Goal: Information Seeking & Learning: Learn about a topic

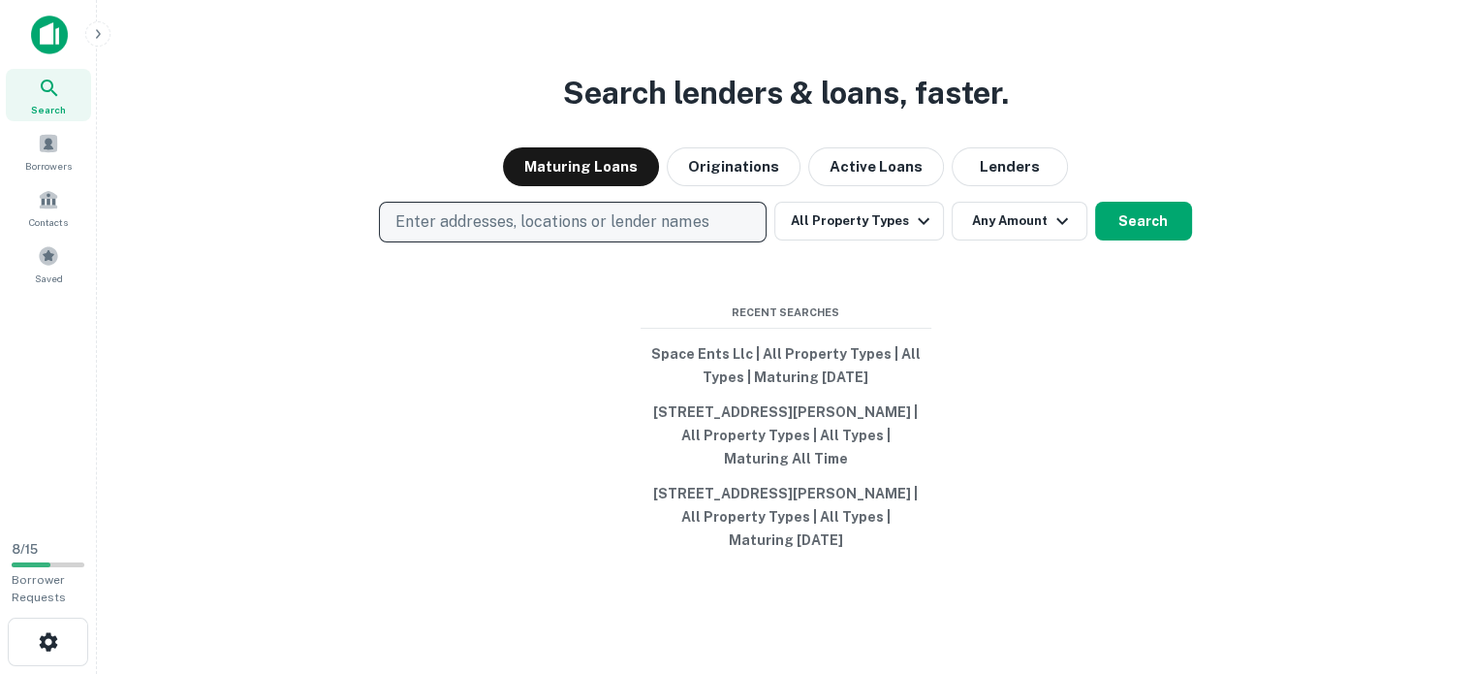
click at [613, 220] on p "Enter addresses, locations or lender names" at bounding box center [551, 221] width 313 height 23
type input "*"
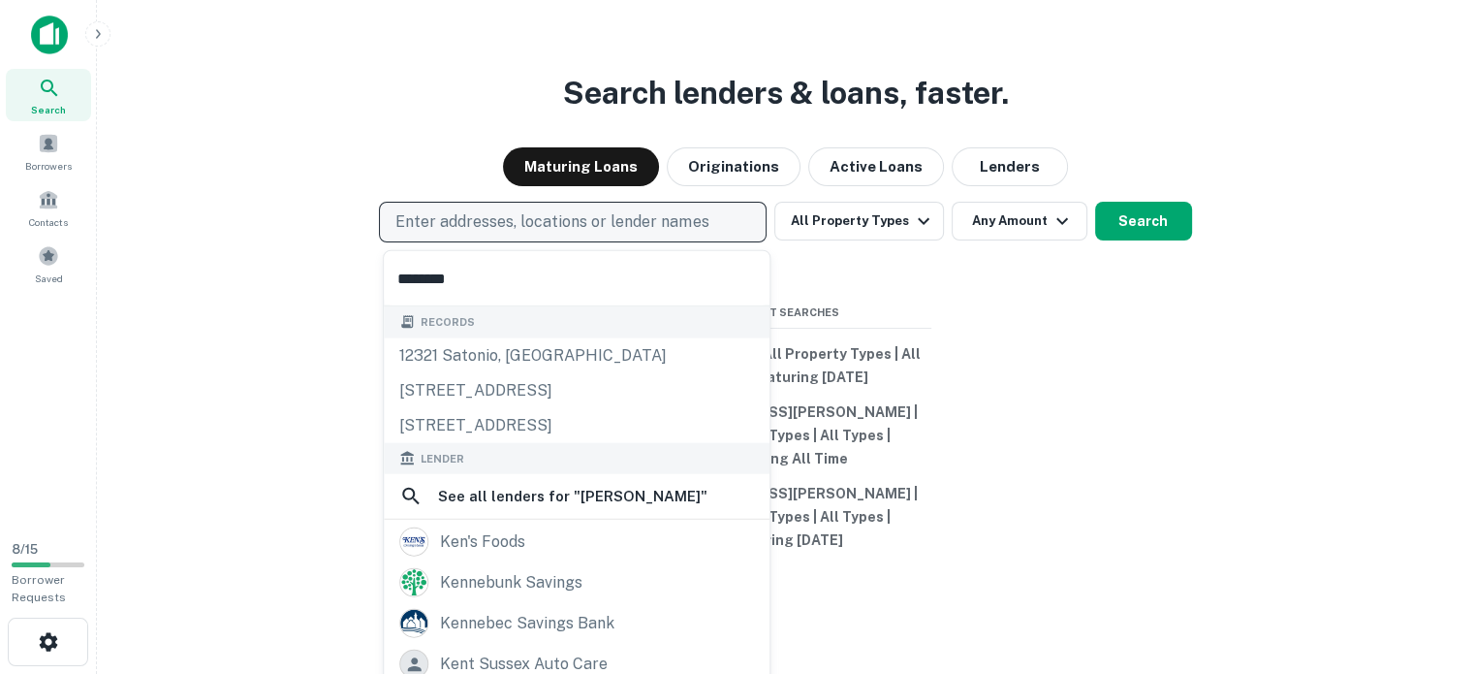
type input "********"
click at [990, 431] on div "Search lenders & loans, faster. Maturing Loans Originations Active Loans Lender…" at bounding box center [785, 384] width 1346 height 674
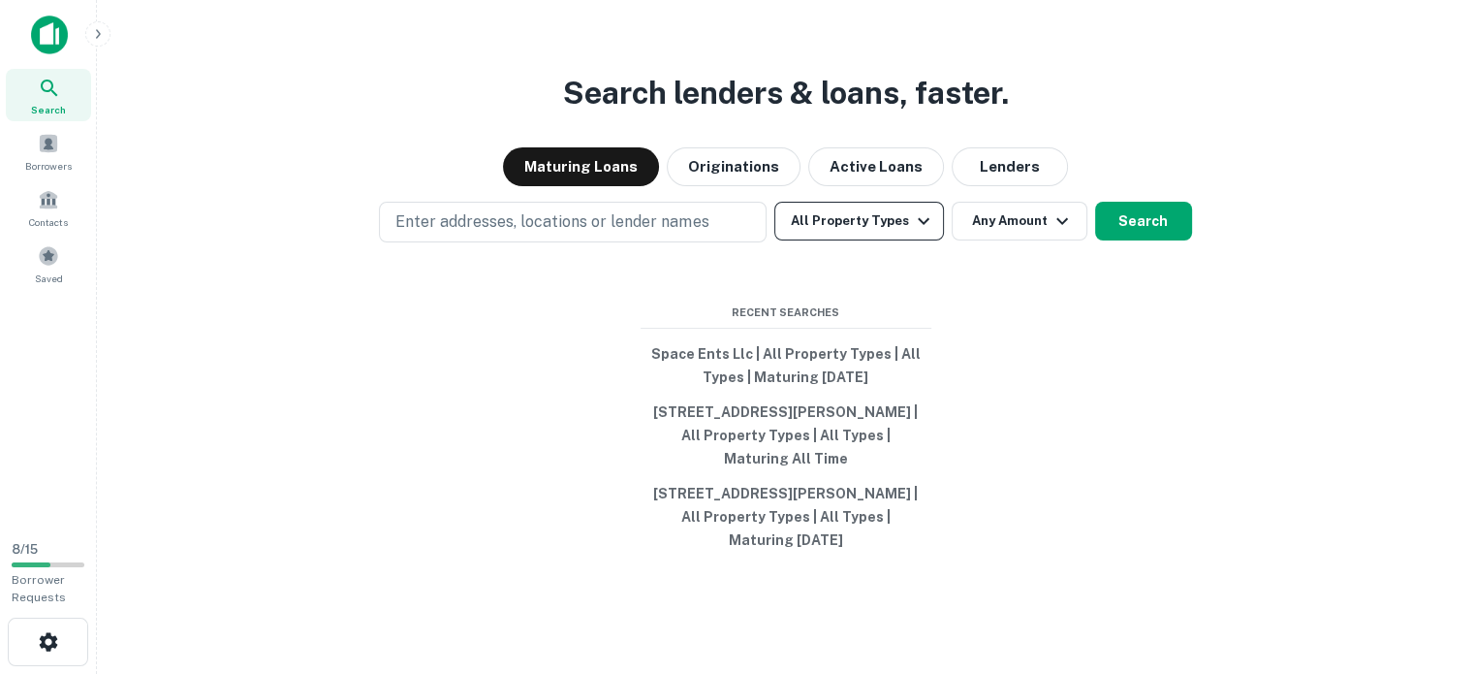
click at [803, 222] on button "All Property Types" at bounding box center [858, 221] width 169 height 39
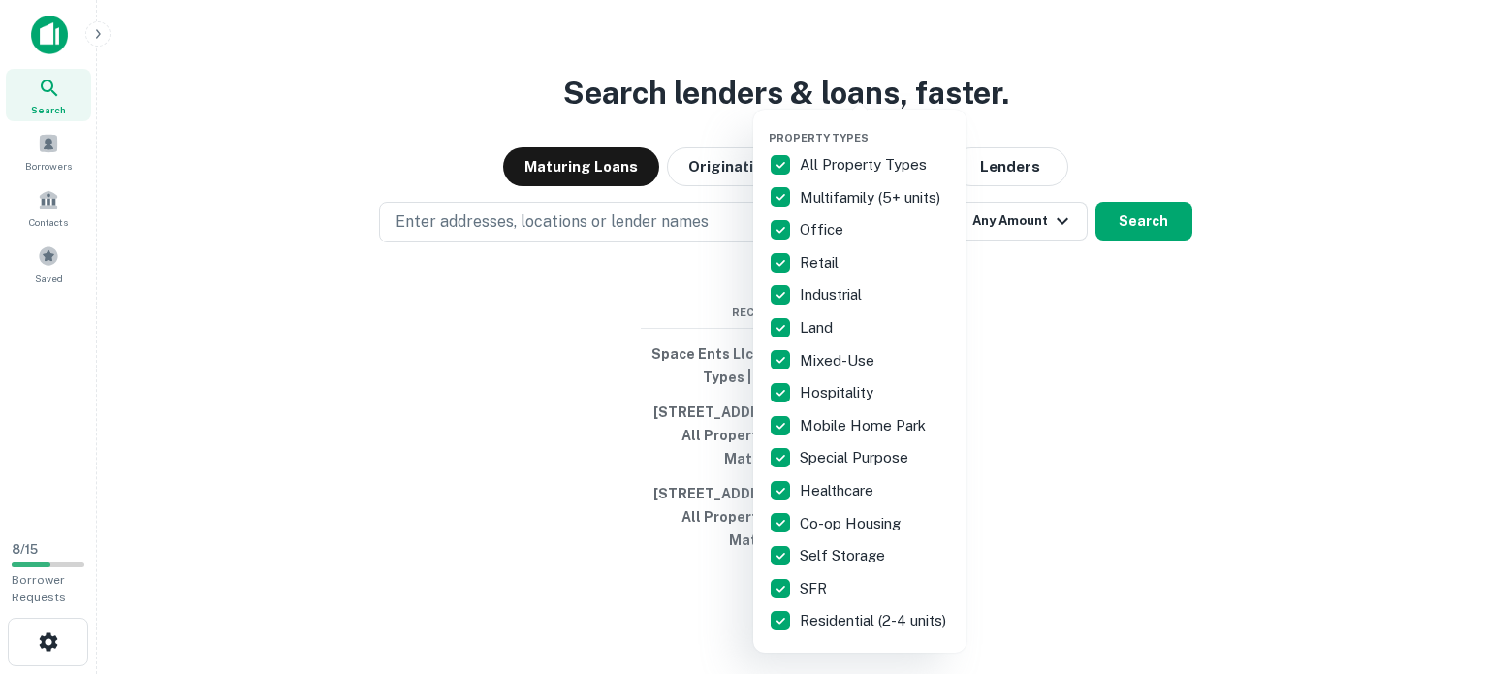
click at [415, 379] on div at bounding box center [744, 337] width 1489 height 674
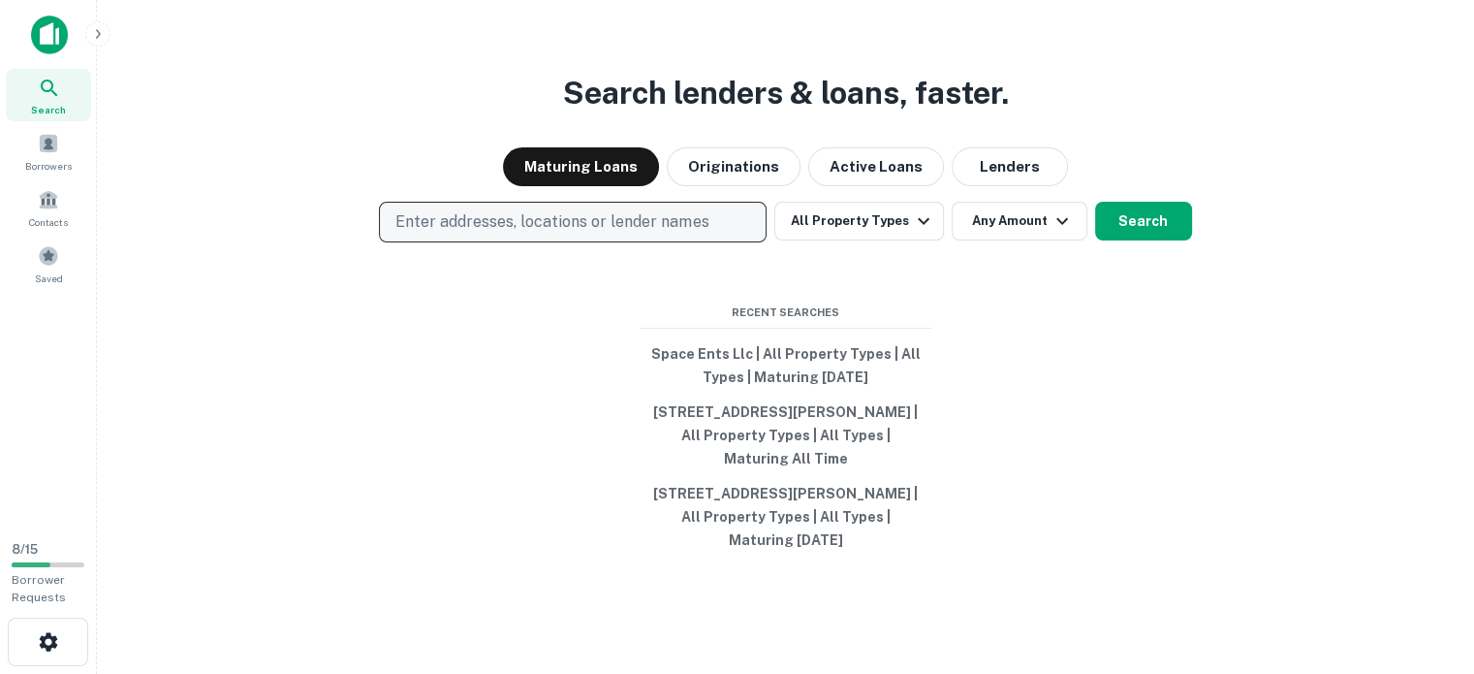
click at [539, 231] on p "Enter addresses, locations or lender names" at bounding box center [551, 221] width 313 height 23
type input "*"
type input "**********"
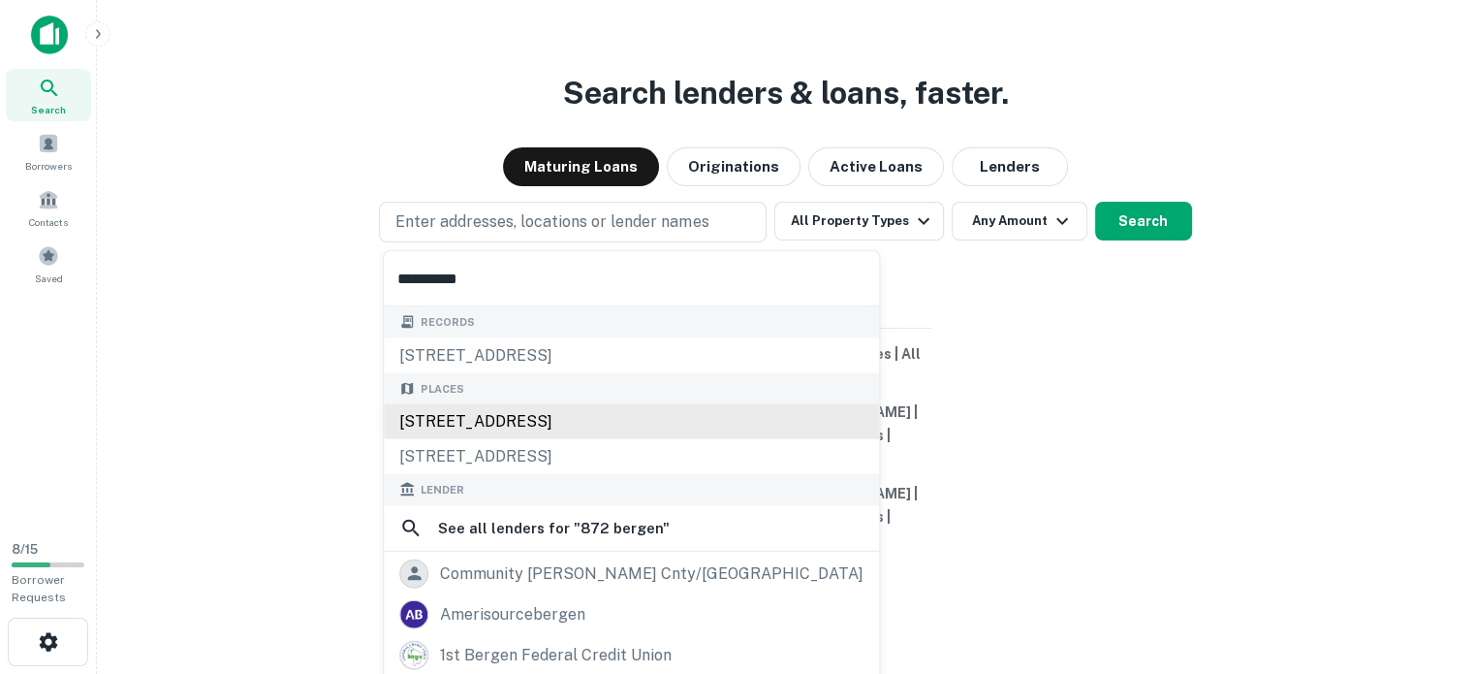
click at [518, 421] on div "[STREET_ADDRESS]" at bounding box center [631, 421] width 495 height 35
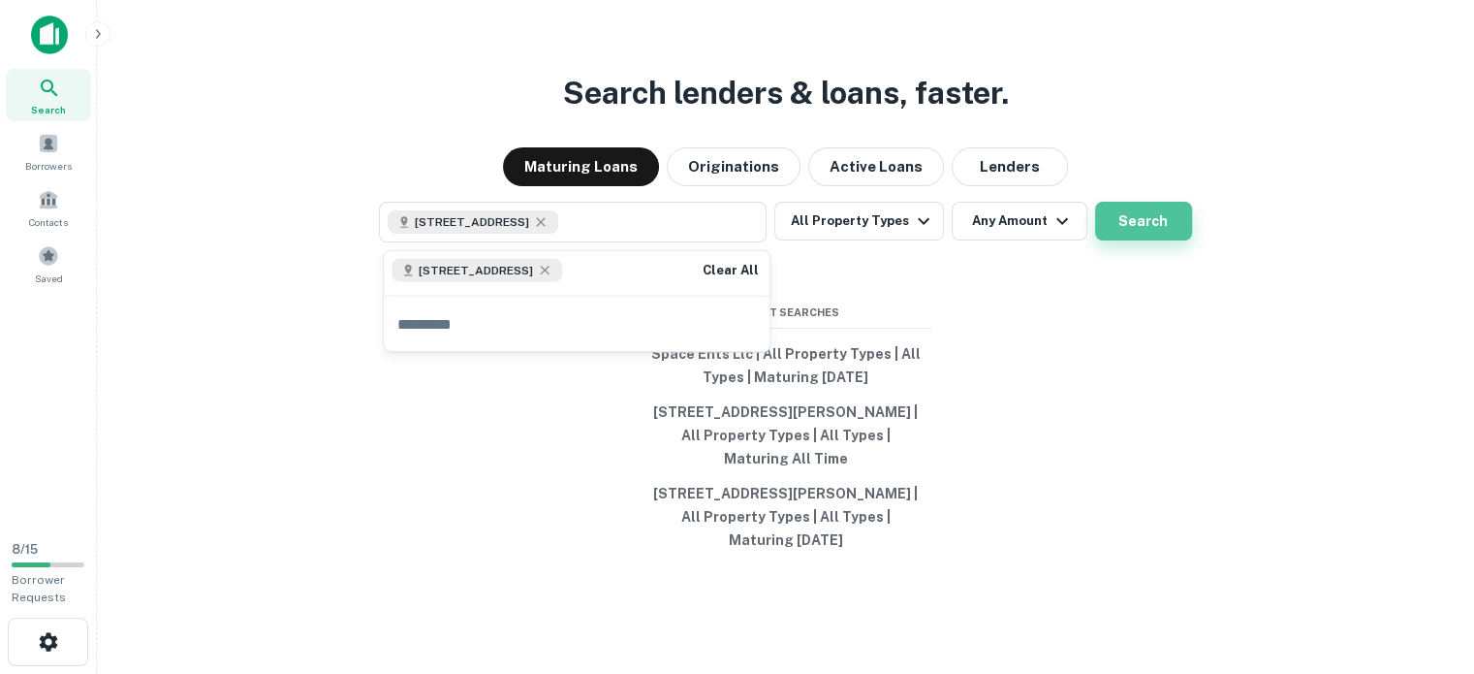
click at [1116, 230] on button "Search" at bounding box center [1143, 221] width 97 height 39
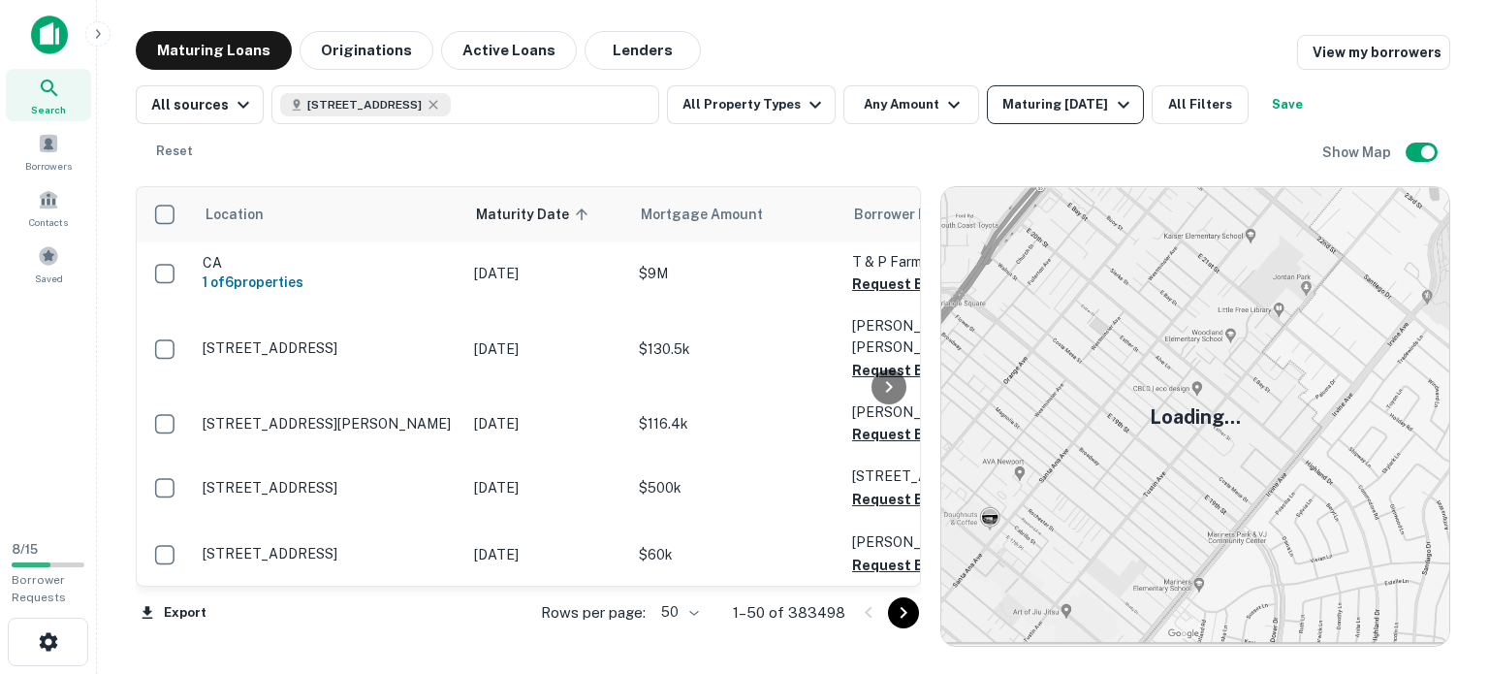
click at [987, 96] on button "Maturing [DATE]" at bounding box center [1065, 104] width 156 height 39
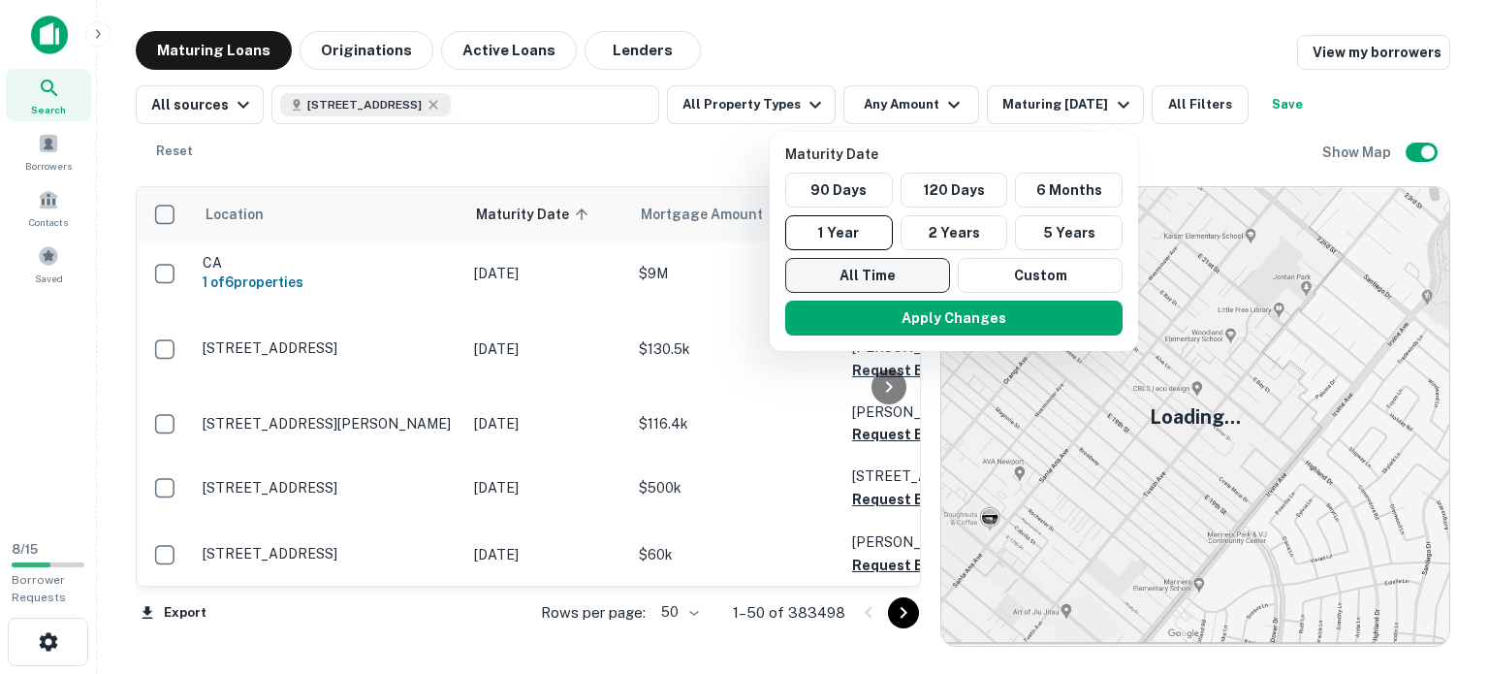
click at [910, 268] on button "All Time" at bounding box center [867, 275] width 165 height 35
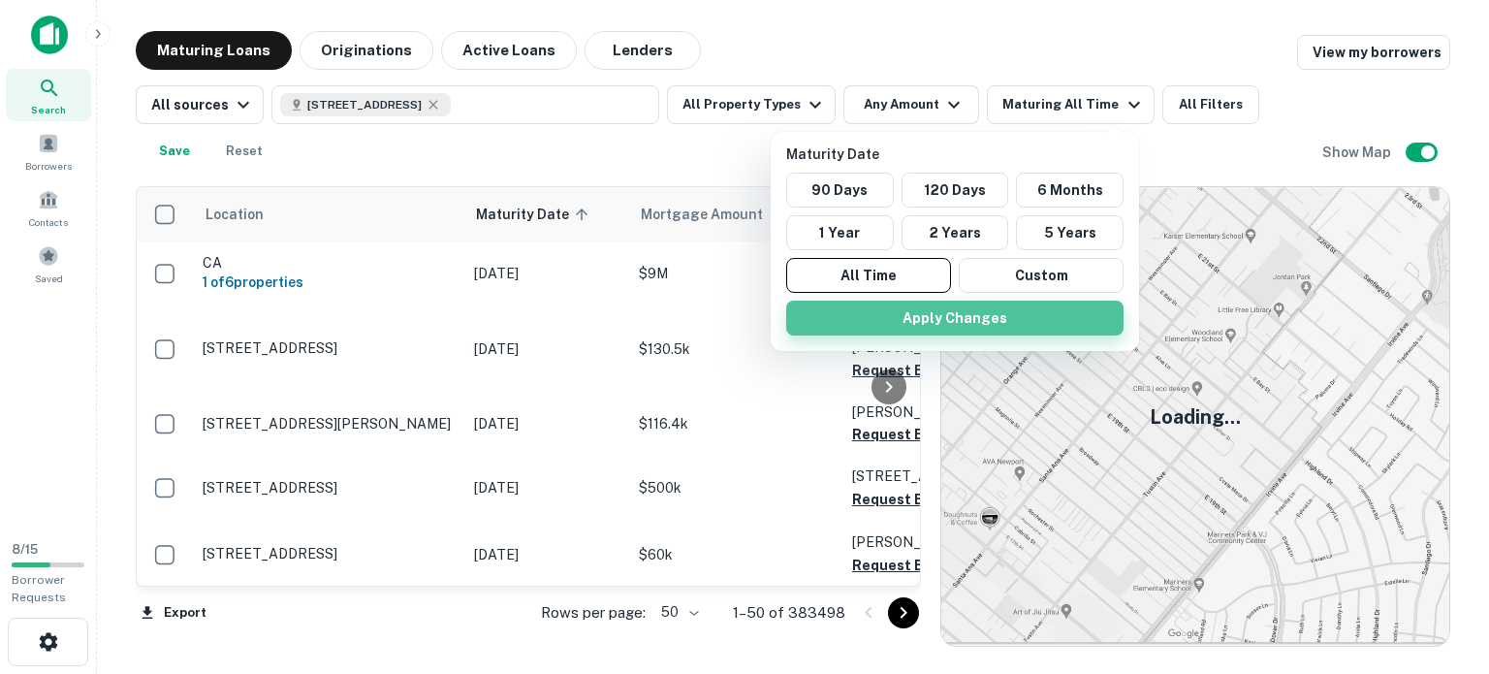
click at [935, 317] on button "Apply Changes" at bounding box center [954, 317] width 337 height 35
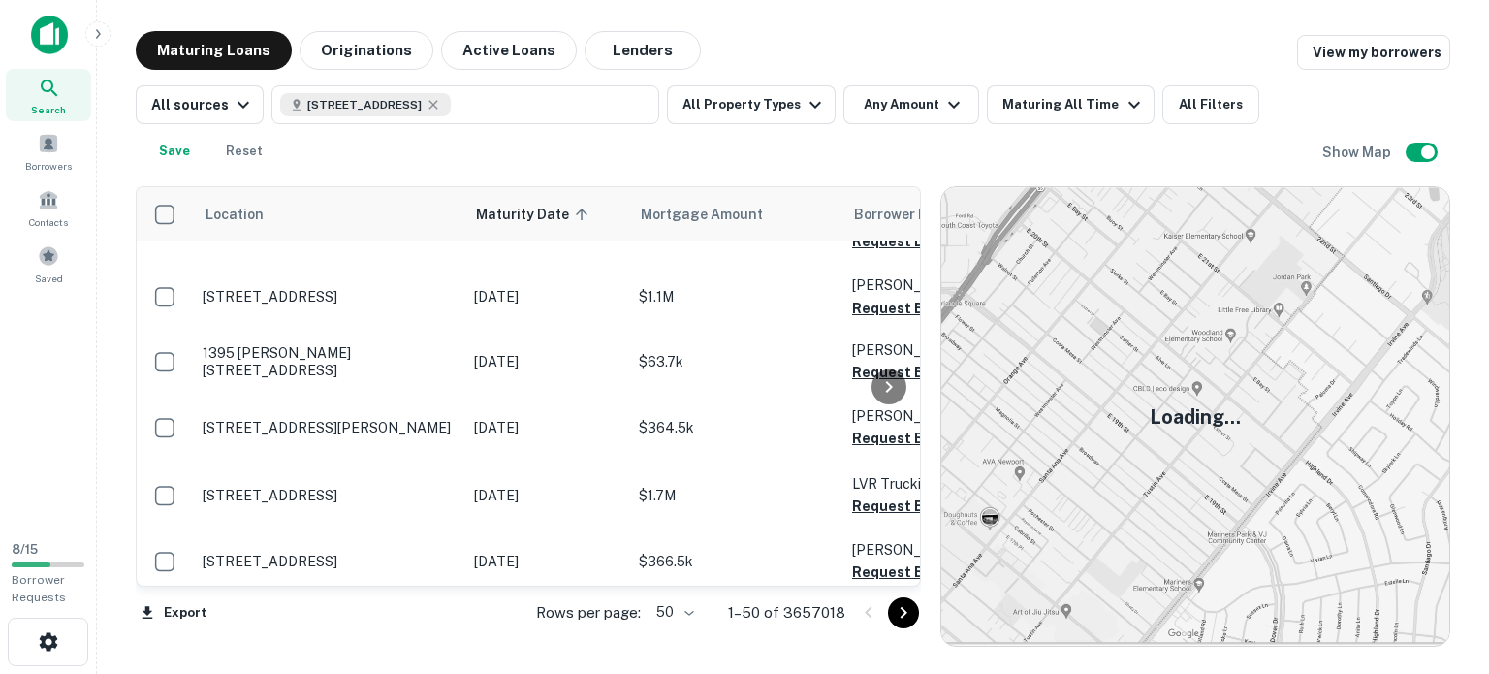
scroll to position [482, 0]
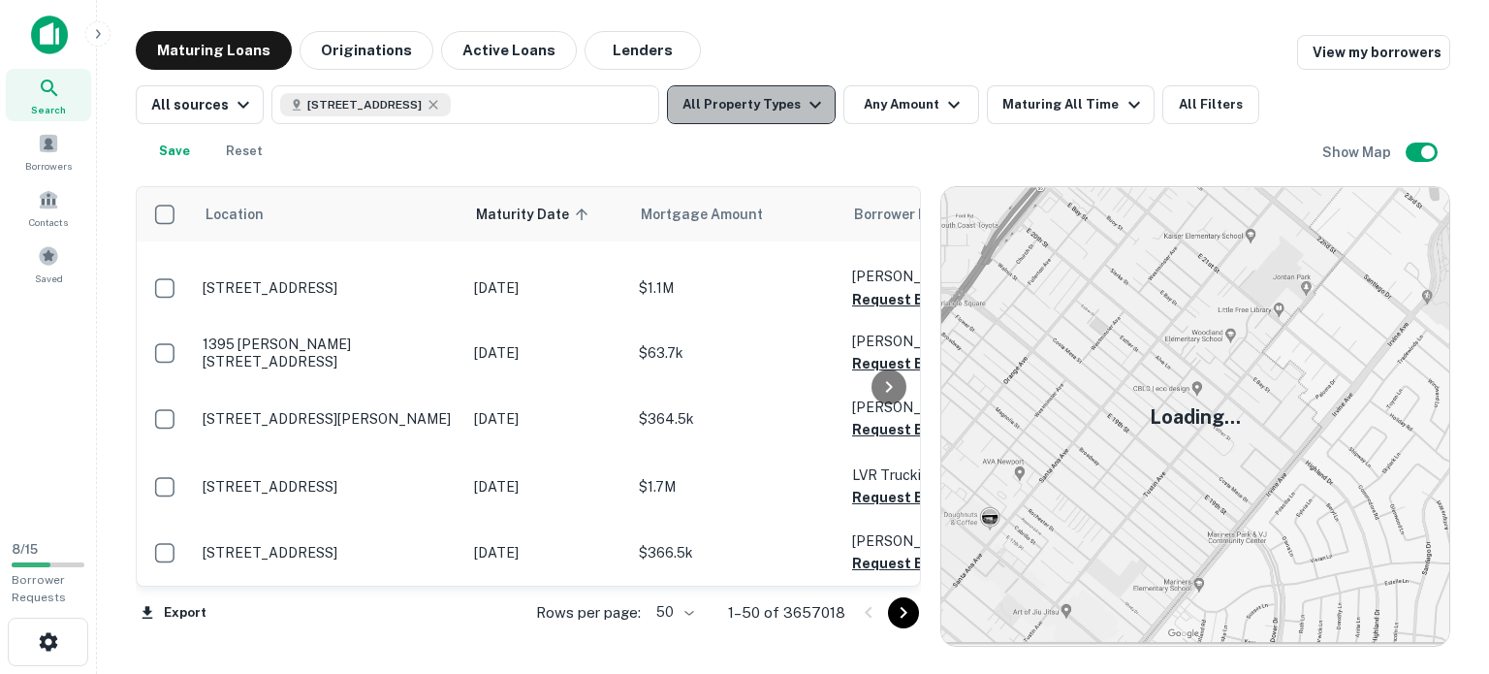
click at [749, 110] on button "All Property Types" at bounding box center [751, 104] width 169 height 39
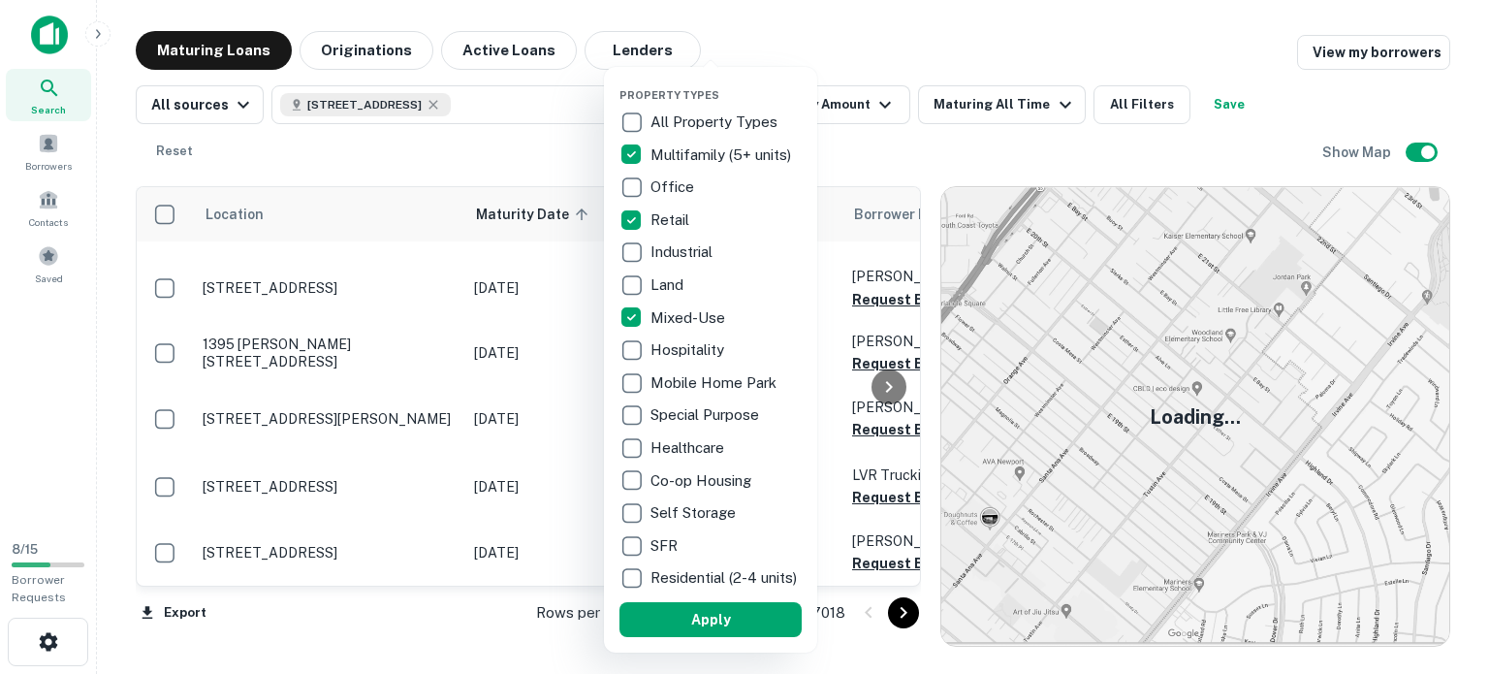
click at [795, 46] on div at bounding box center [744, 337] width 1489 height 674
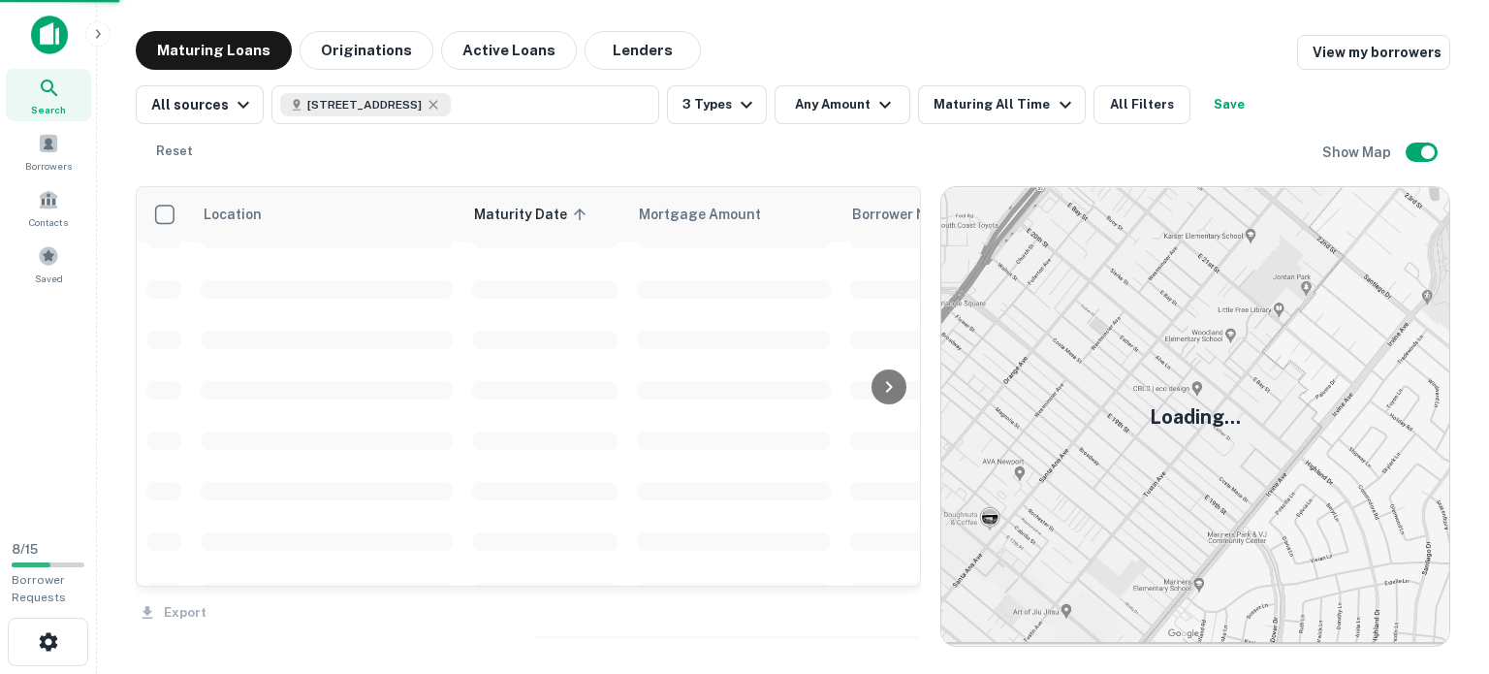
click at [706, 416] on button "Apply" at bounding box center [711, 405] width 137 height 19
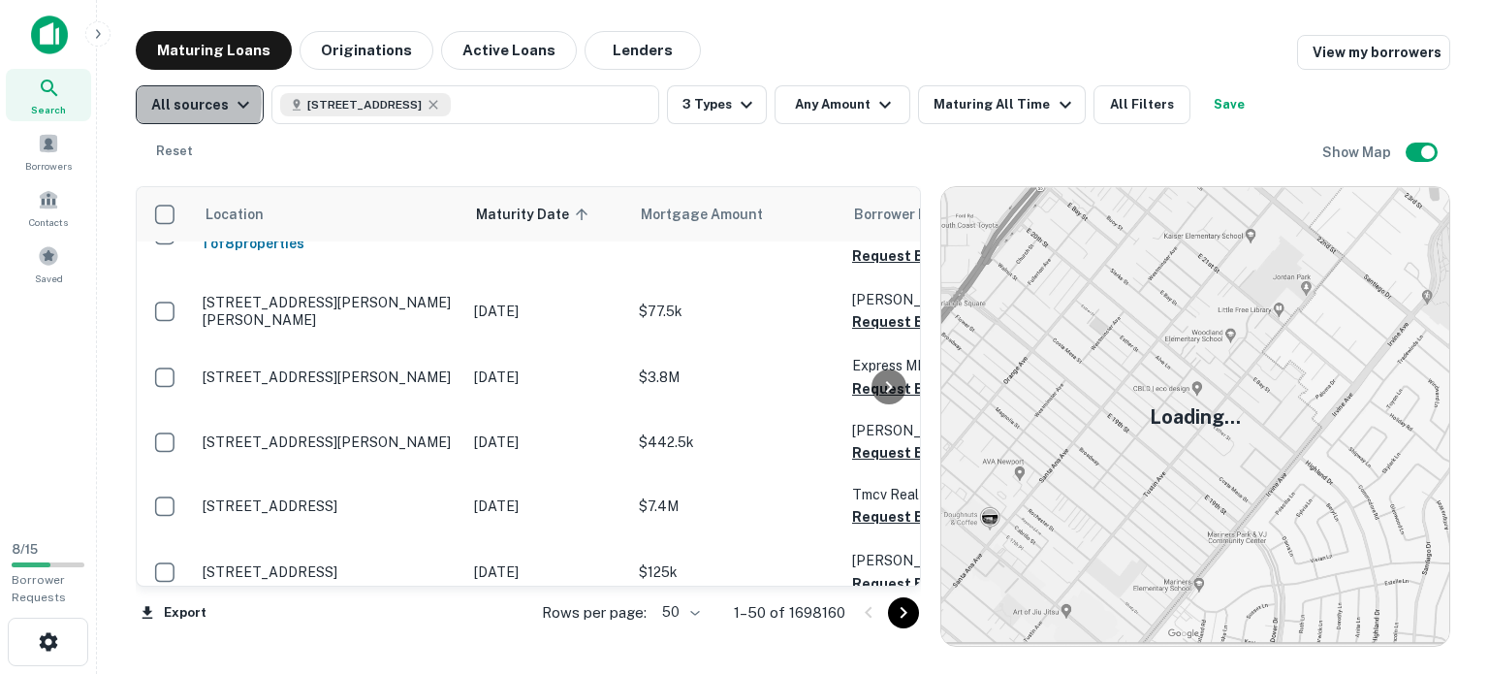
click at [160, 102] on div "All sources" at bounding box center [203, 104] width 104 height 23
click at [160, 102] on div at bounding box center [744, 337] width 1489 height 674
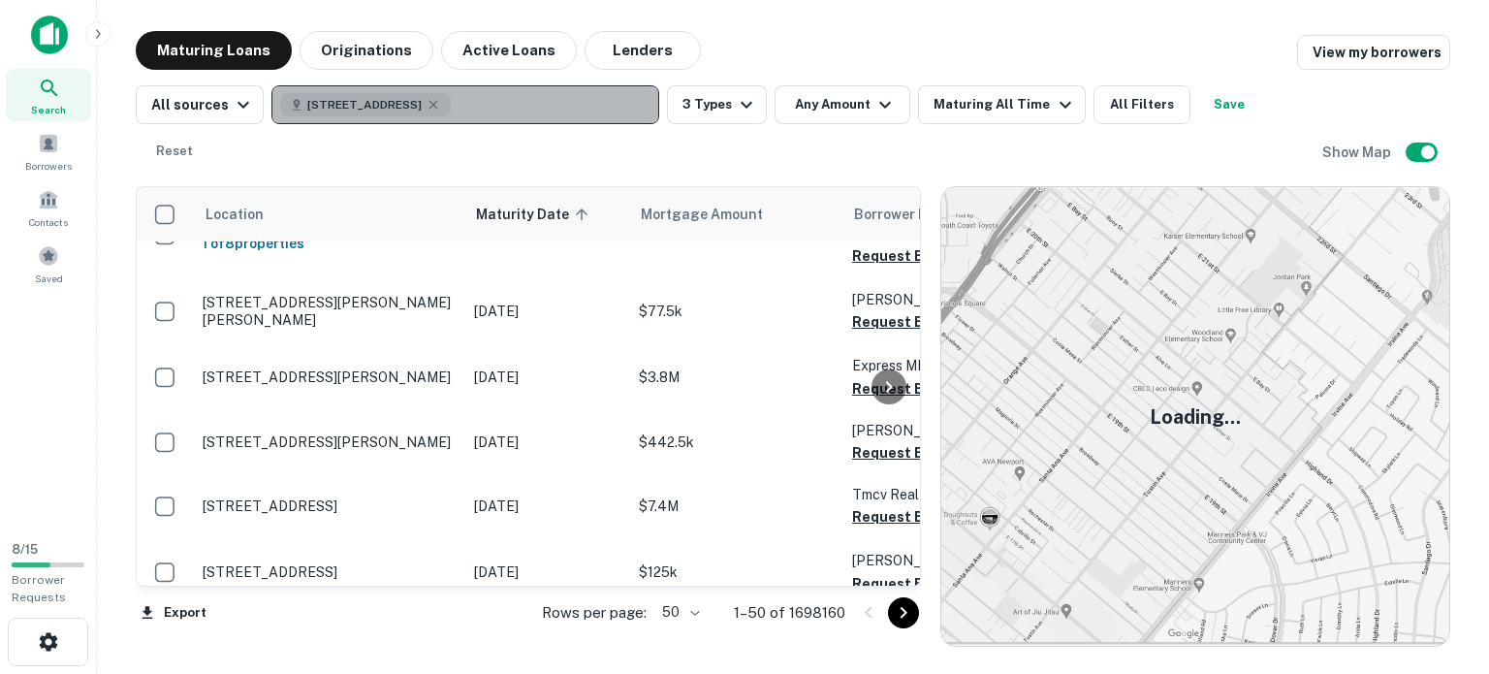
click at [411, 96] on span "[STREET_ADDRESS]" at bounding box center [364, 104] width 114 height 17
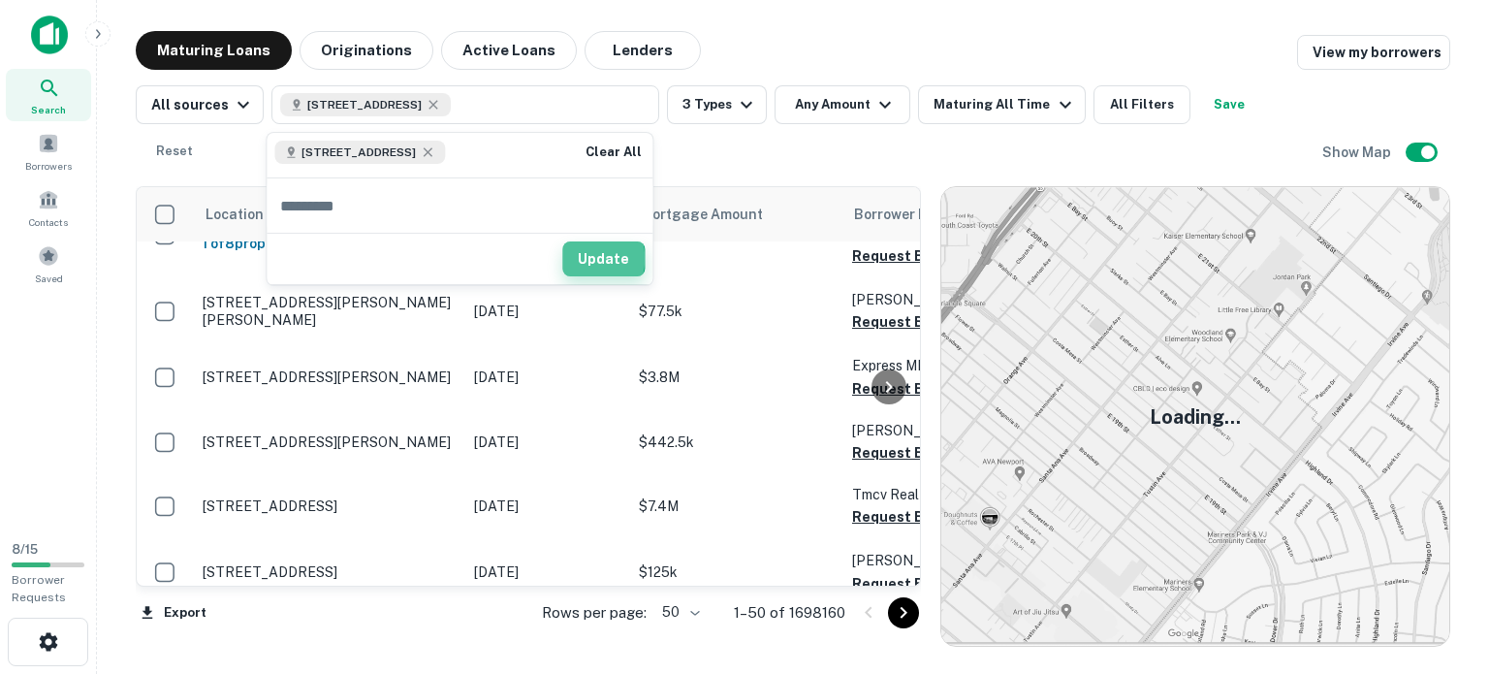
click at [586, 258] on button "Update" at bounding box center [603, 258] width 82 height 35
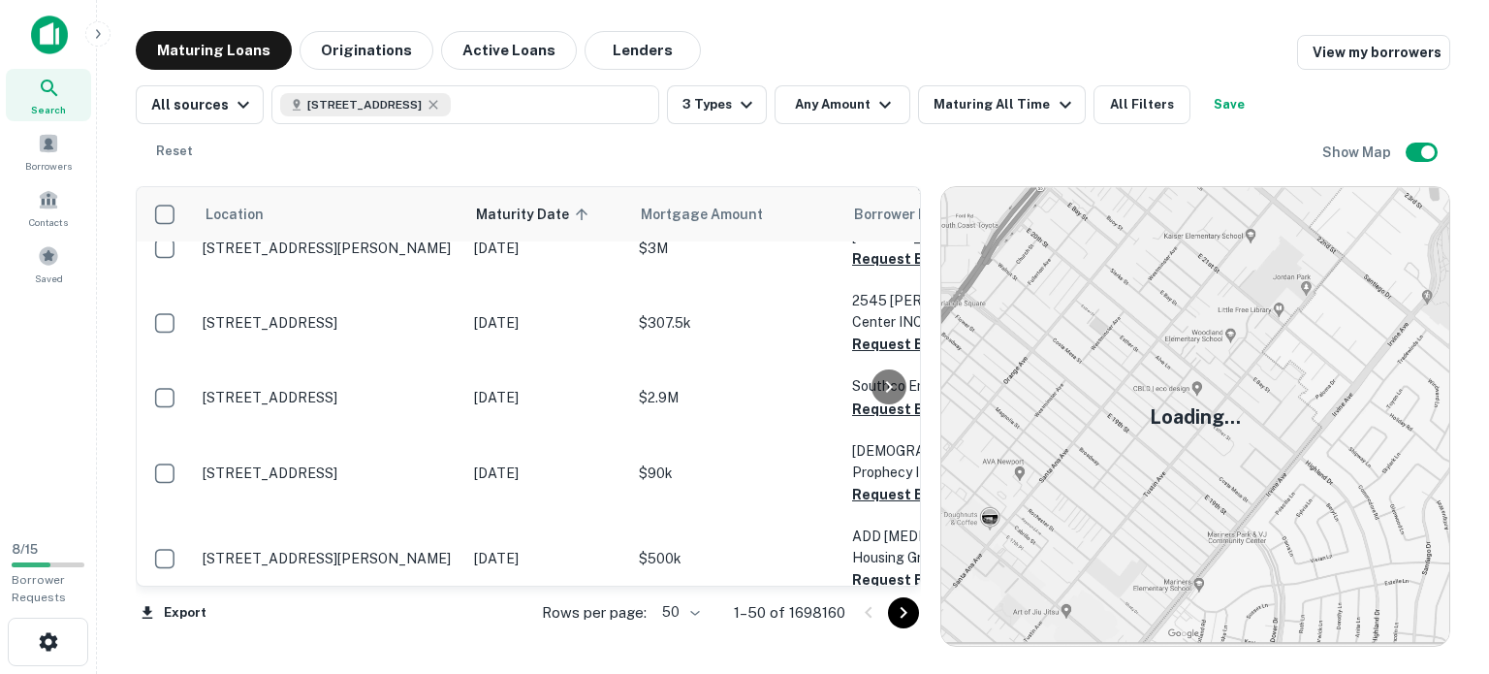
scroll to position [547, 0]
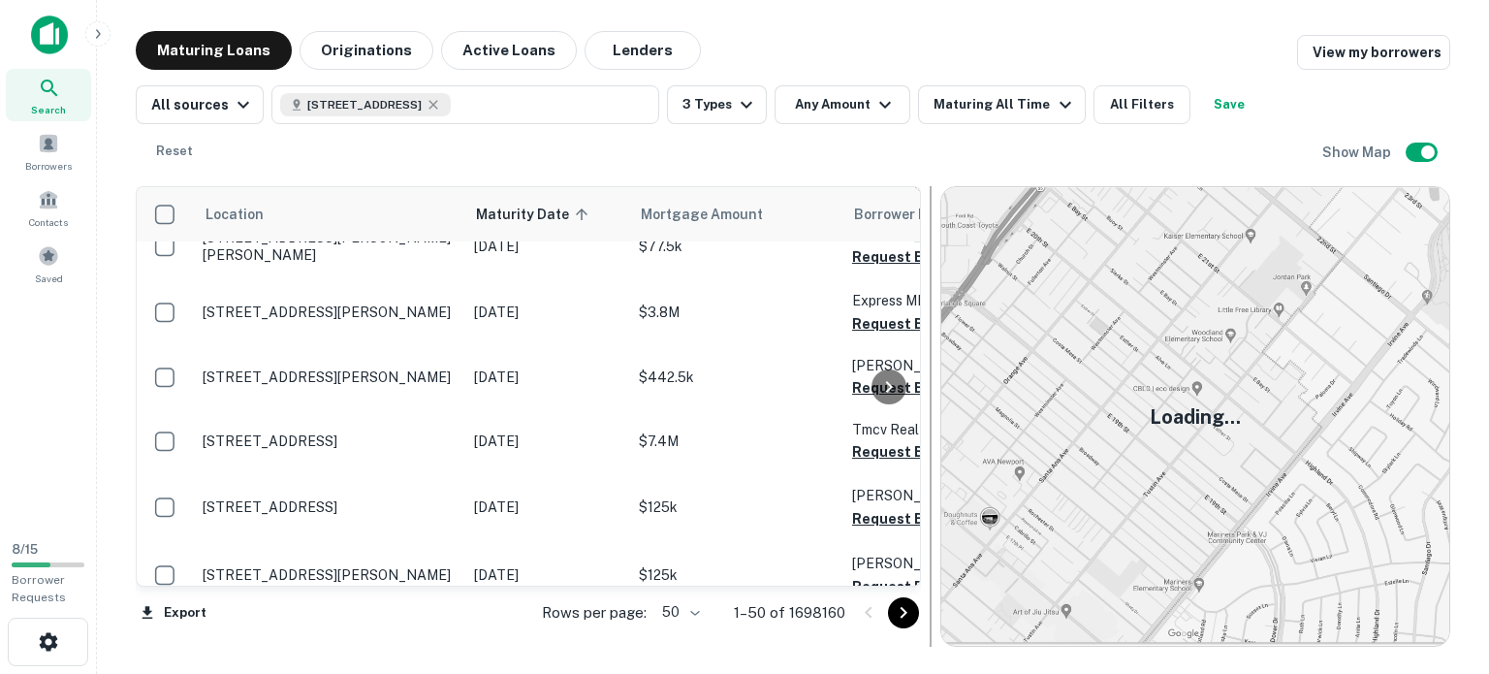
drag, startPoint x: 923, startPoint y: 241, endPoint x: 927, endPoint y: 217, distance: 24.5
click at [927, 217] on div at bounding box center [930, 416] width 19 height 460
click at [705, 115] on button "3 Types" at bounding box center [717, 104] width 100 height 39
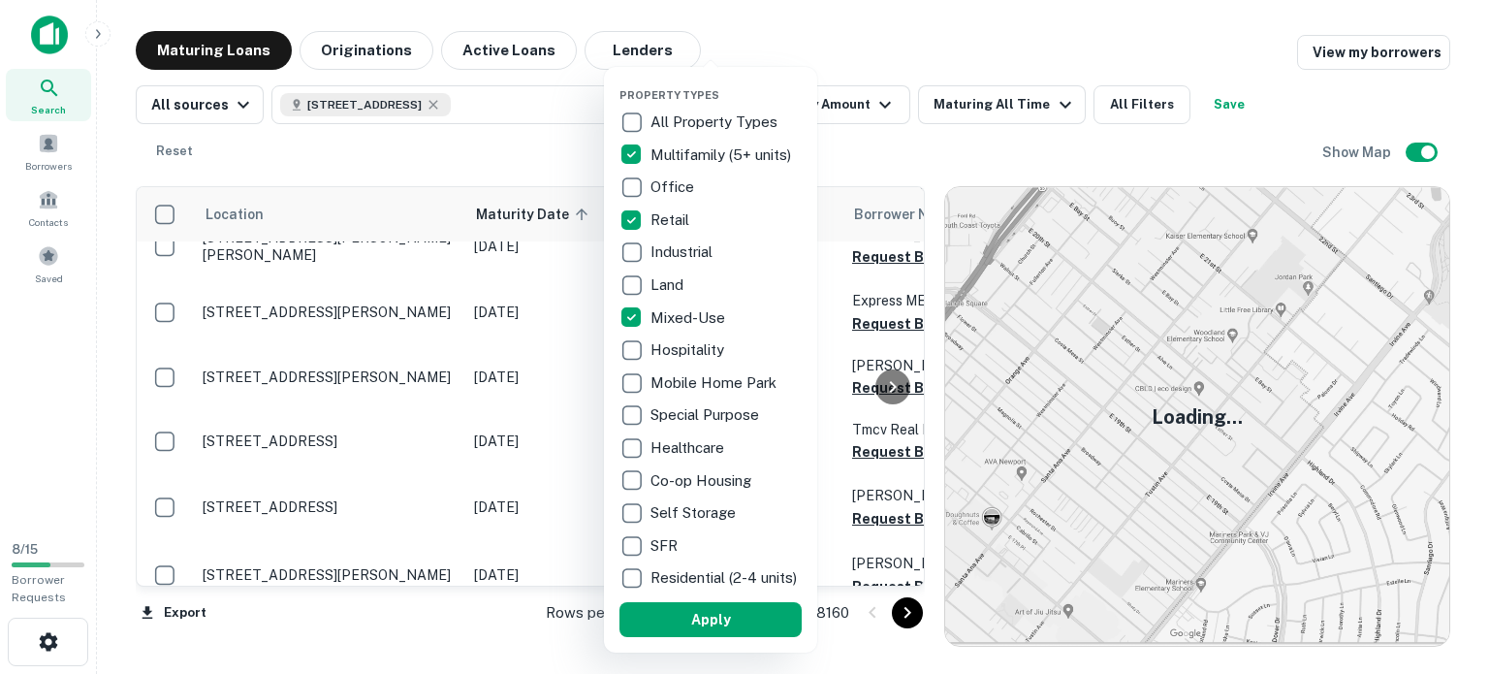
click at [784, 14] on div at bounding box center [744, 337] width 1489 height 674
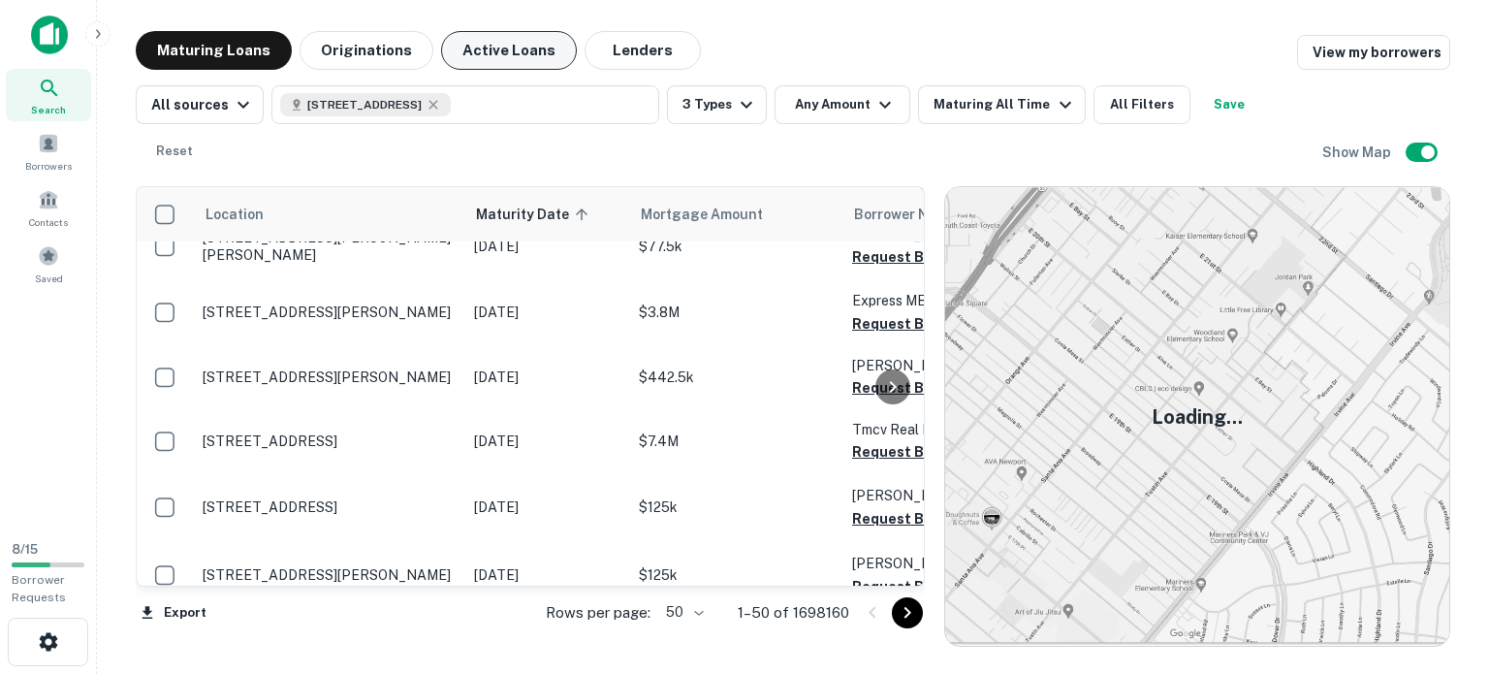
click at [493, 64] on button "Active Loans" at bounding box center [509, 50] width 136 height 39
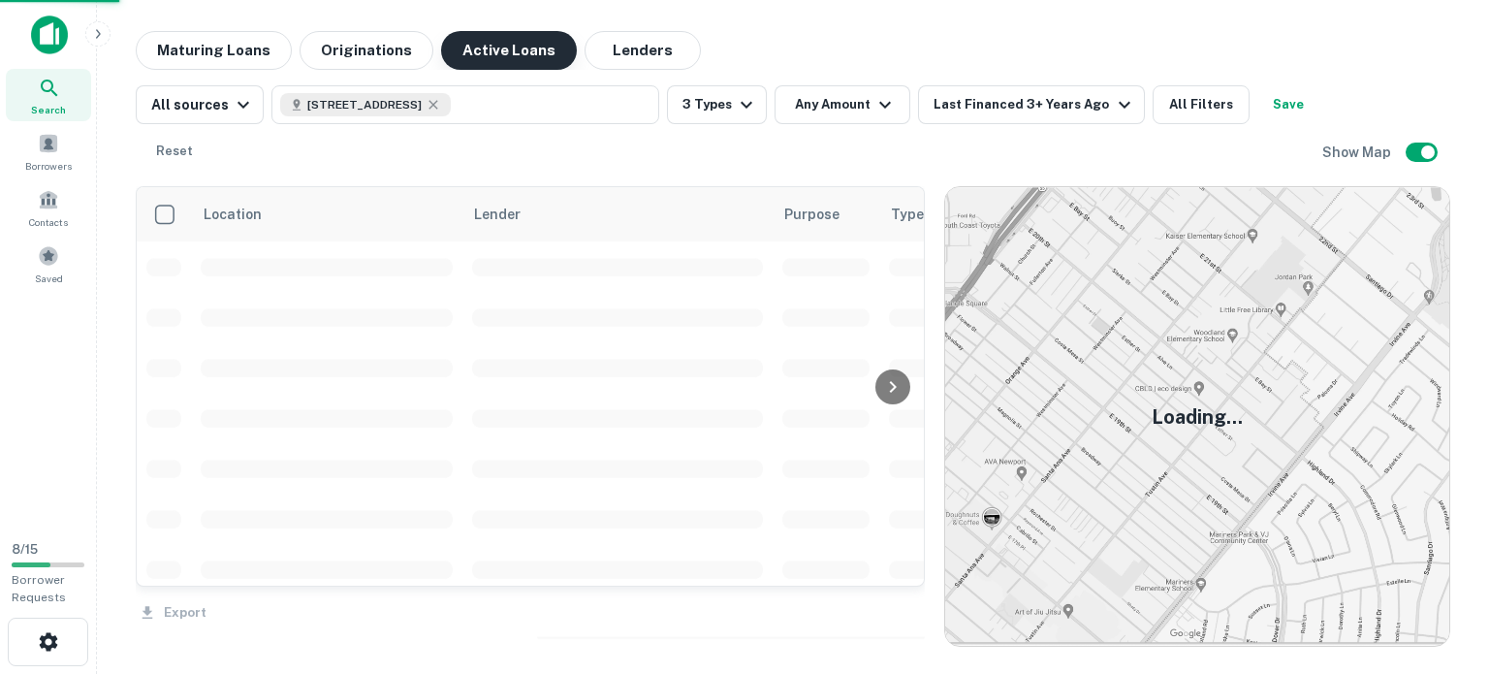
scroll to position [547, 0]
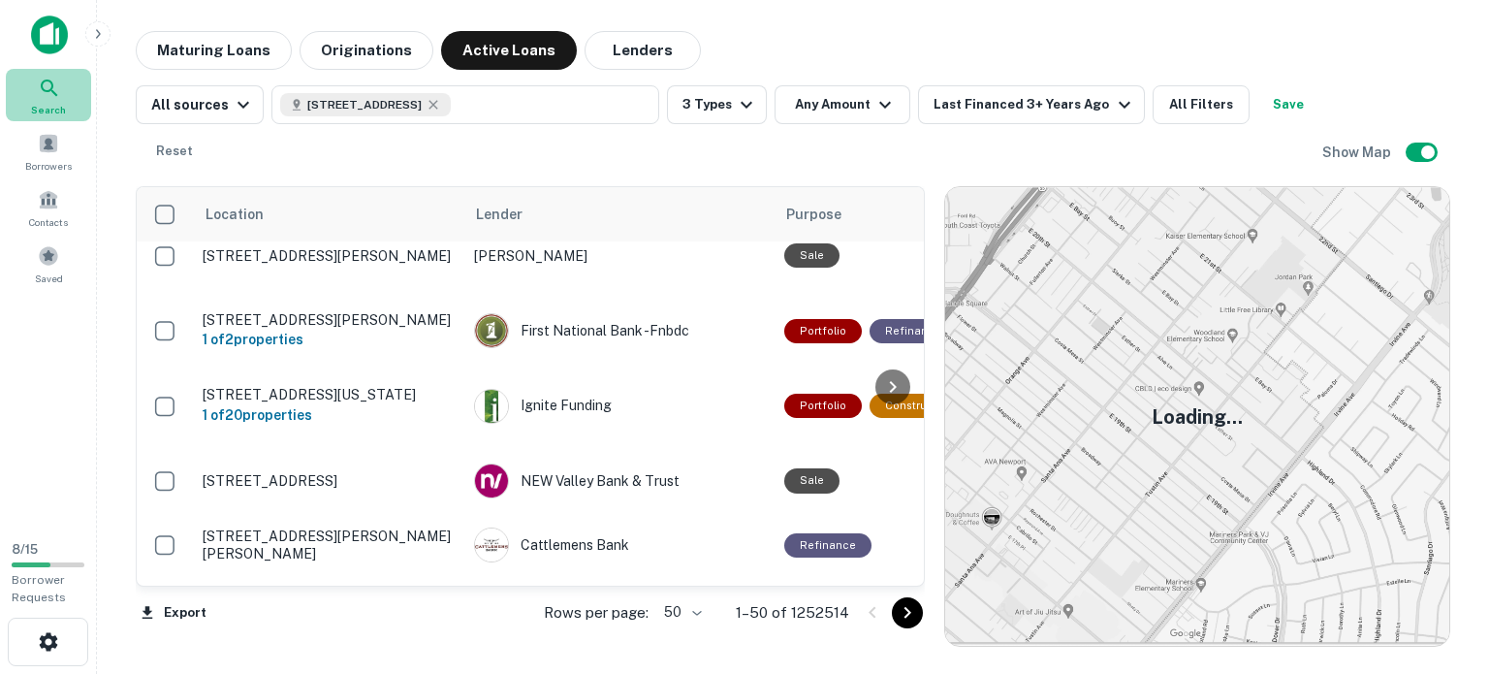
click at [47, 114] on span "Search" at bounding box center [48, 110] width 35 height 16
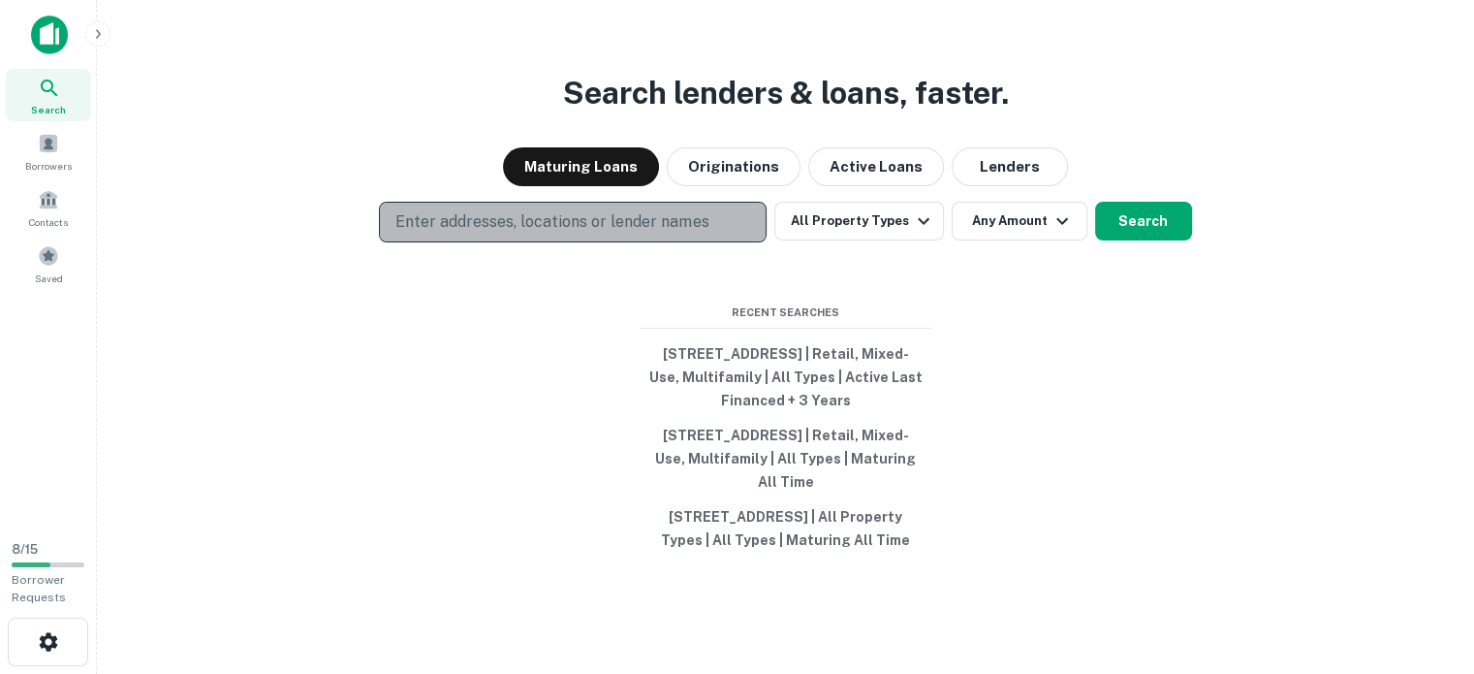
click at [547, 210] on p "Enter addresses, locations or lender names" at bounding box center [551, 221] width 313 height 23
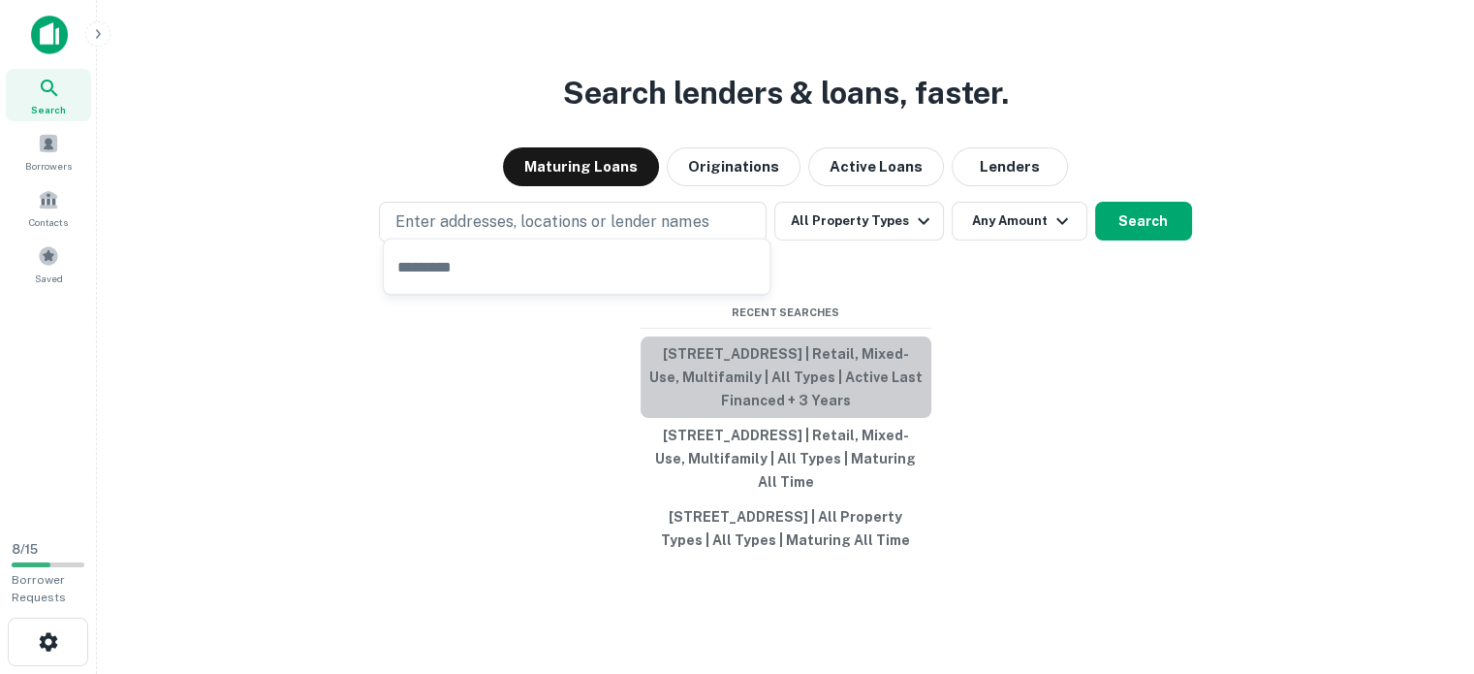
click at [717, 341] on button "872 Bergen Ave, Jersey City, NJ 07306, USA | Retail, Mixed-Use, Multifamily | A…" at bounding box center [786, 376] width 291 height 81
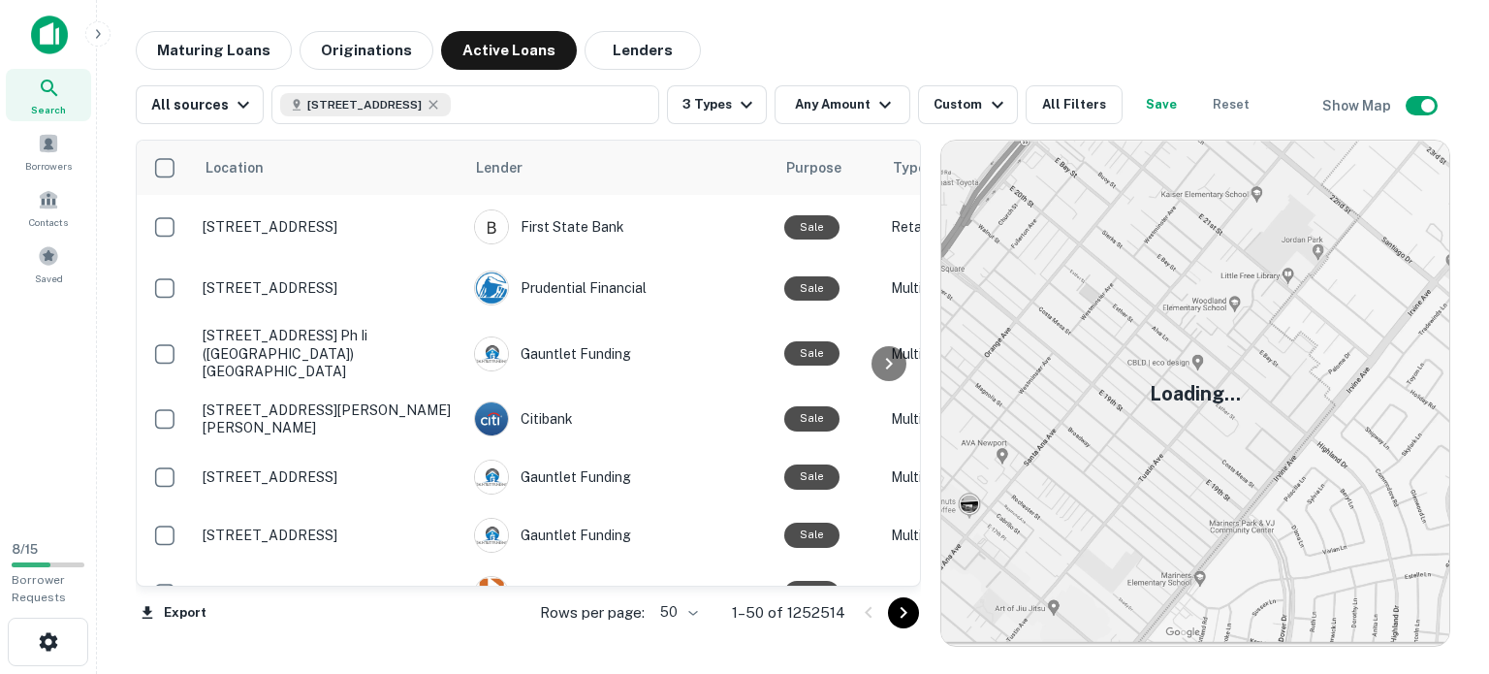
scroll to position [547, 0]
